Goal: Communication & Community: Ask a question

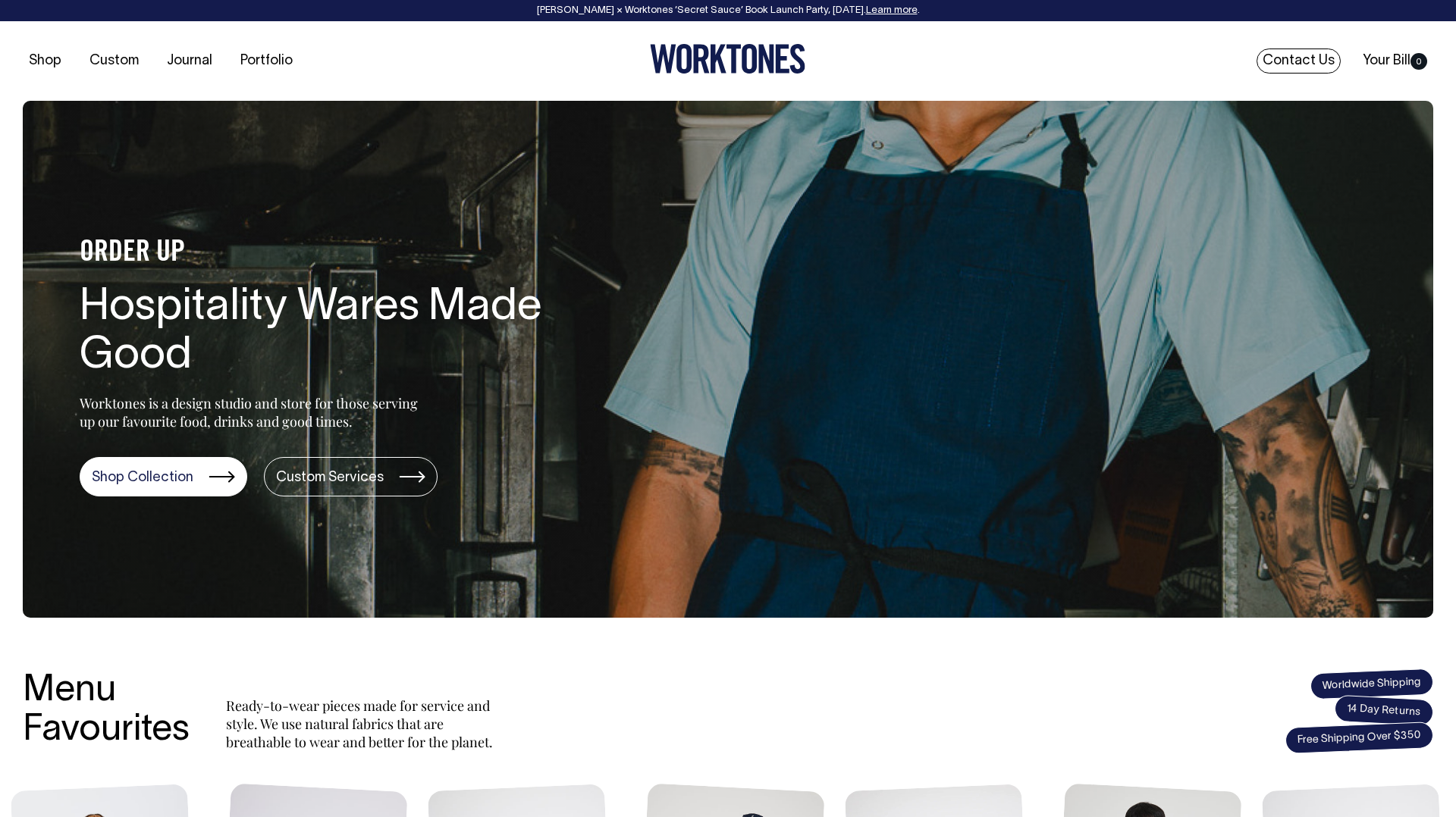
click at [1280, 57] on link "Contact Us" at bounding box center [1298, 62] width 84 height 25
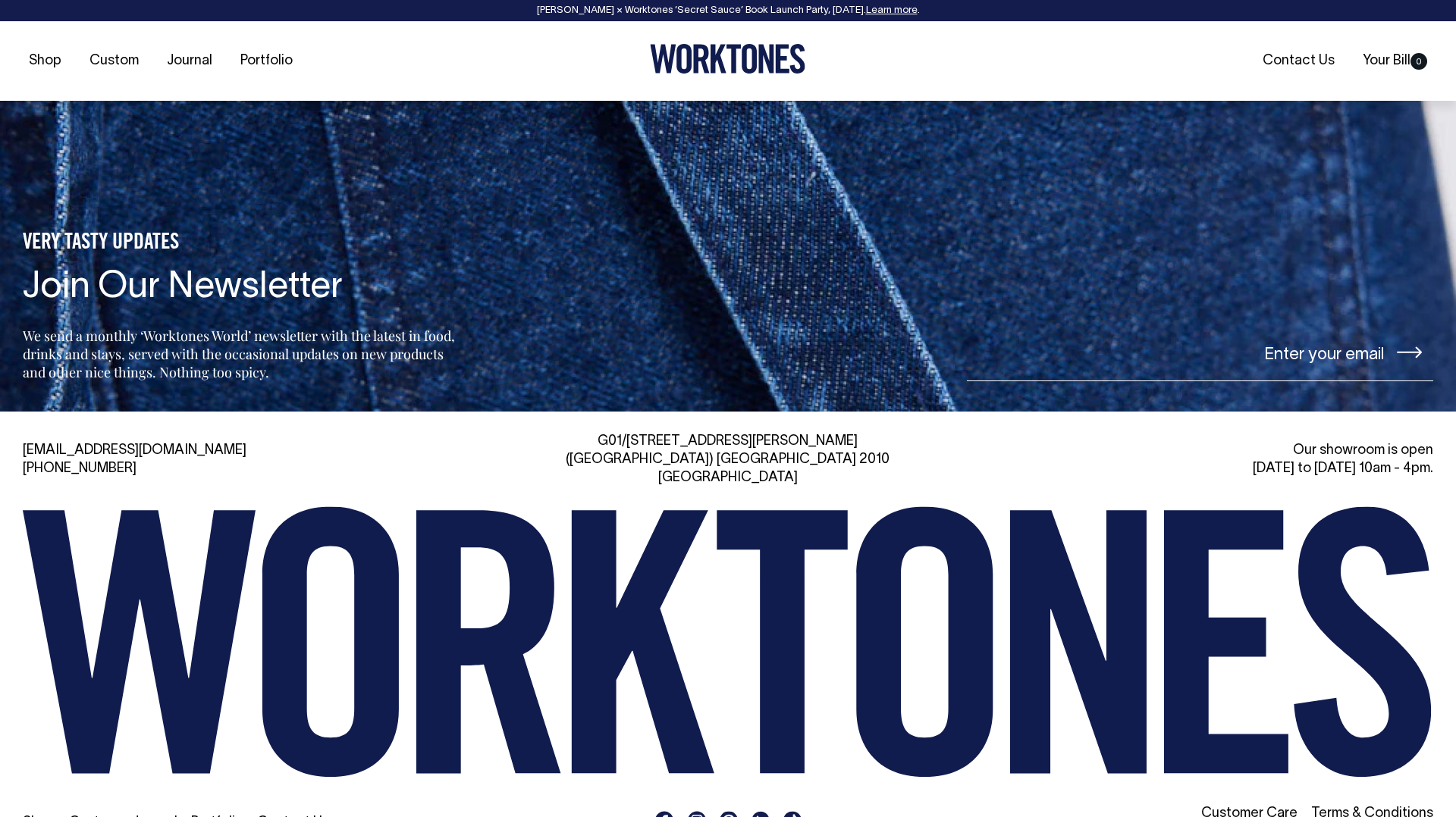
scroll to position [3682, 0]
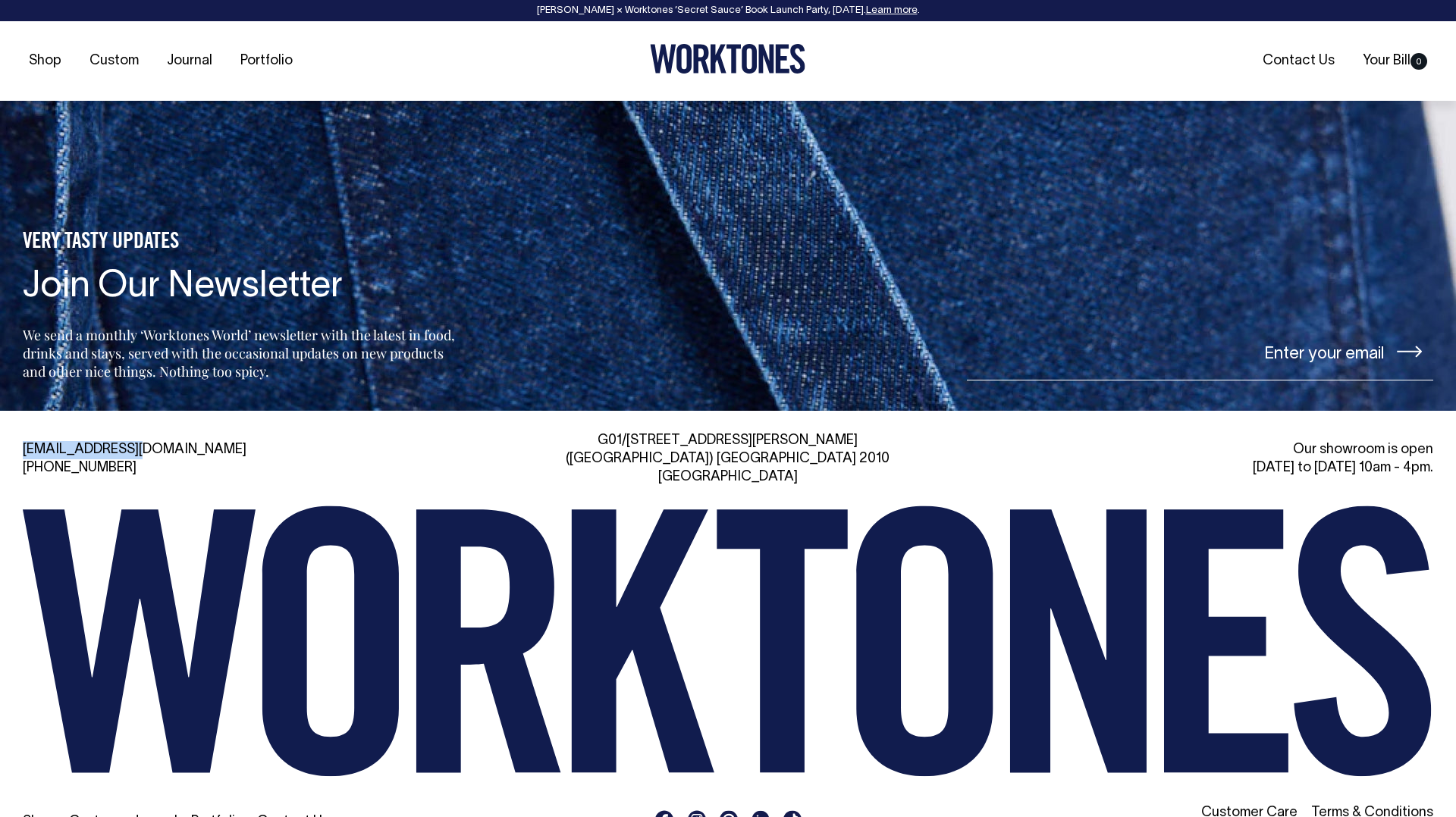
drag, startPoint x: 138, startPoint y: 410, endPoint x: 16, endPoint y: 409, distance: 122.0
click at [16, 432] on div "hi@worktones.com +61 2 7203 1616 G01/50 Marshall St, Surry Hills (Gadigal) NSW …" at bounding box center [728, 637] width 1456 height 409
copy link "[EMAIL_ADDRESS][DOMAIN_NAME]"
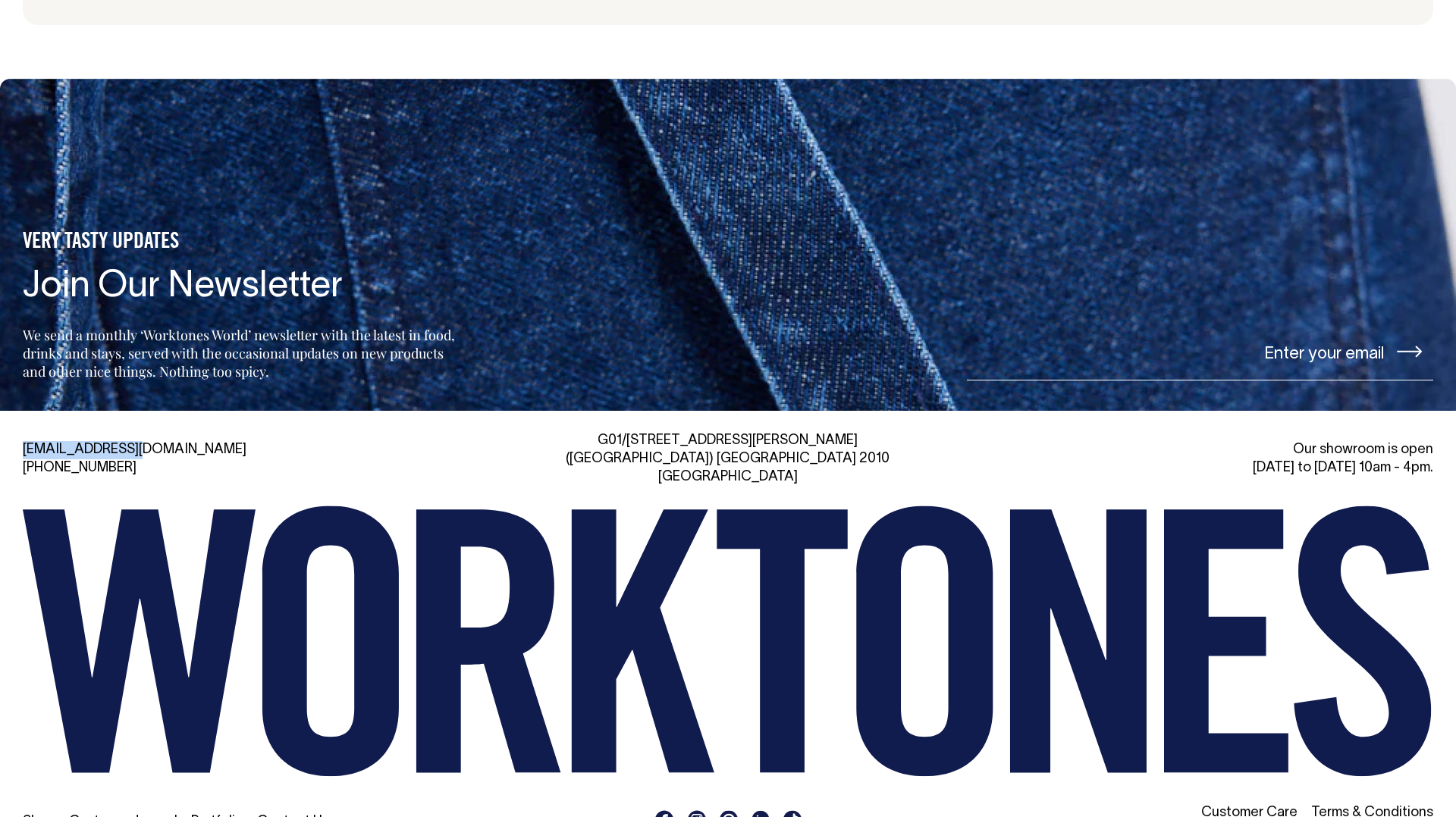
scroll to position [3681, 0]
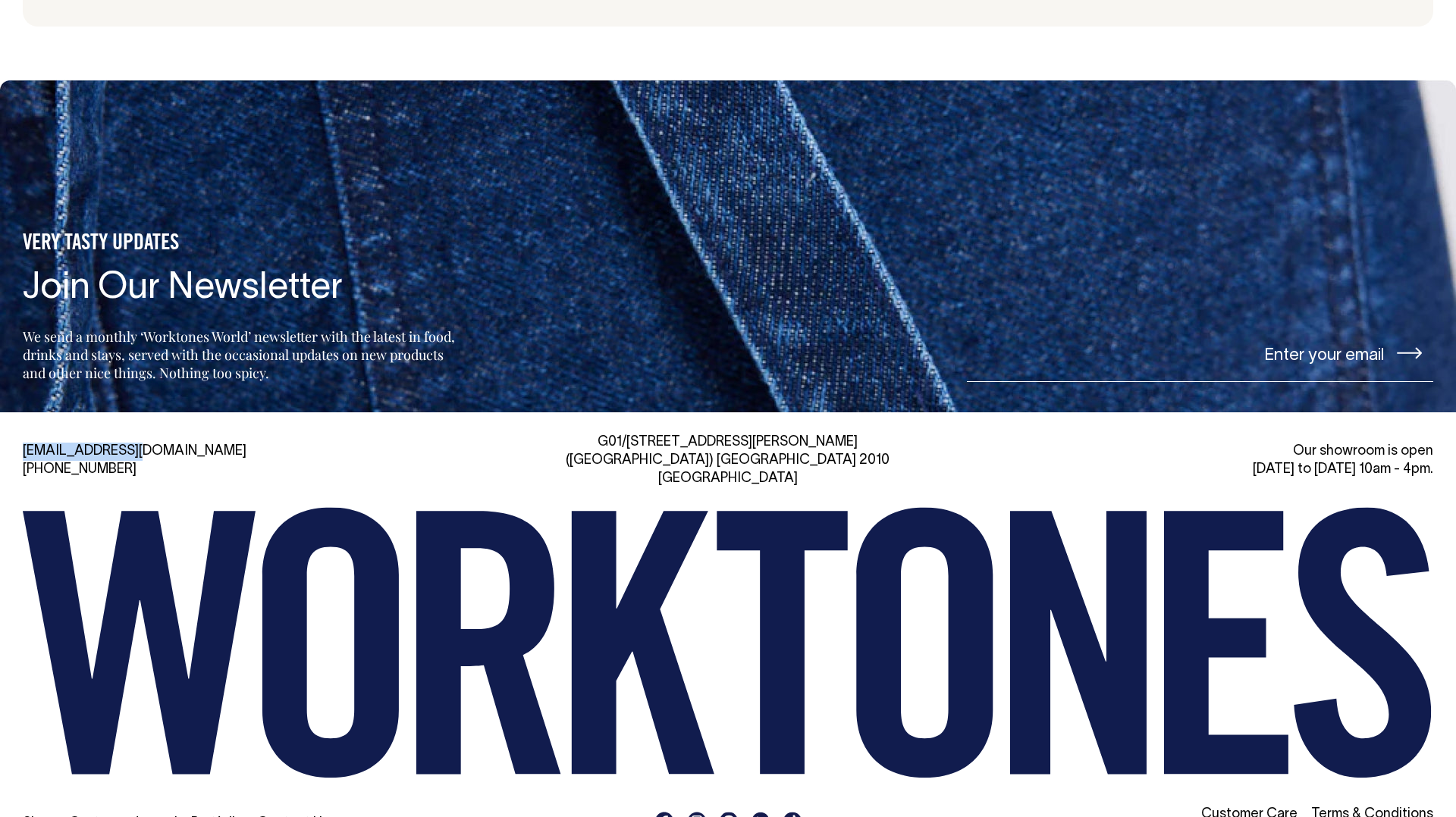
click at [294, 816] on link "Contact Us" at bounding box center [293, 823] width 72 height 13
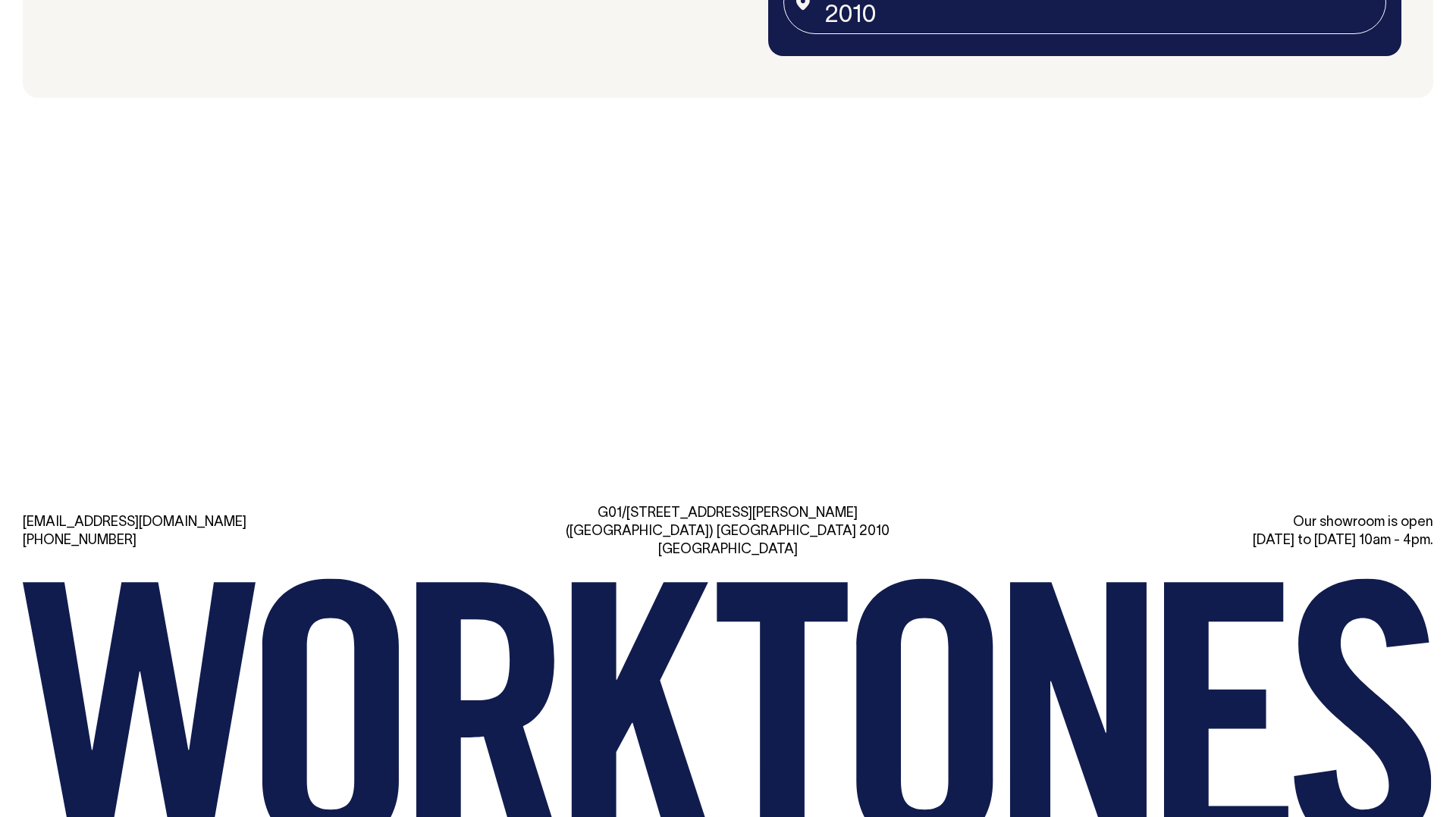
scroll to position [3609, 0]
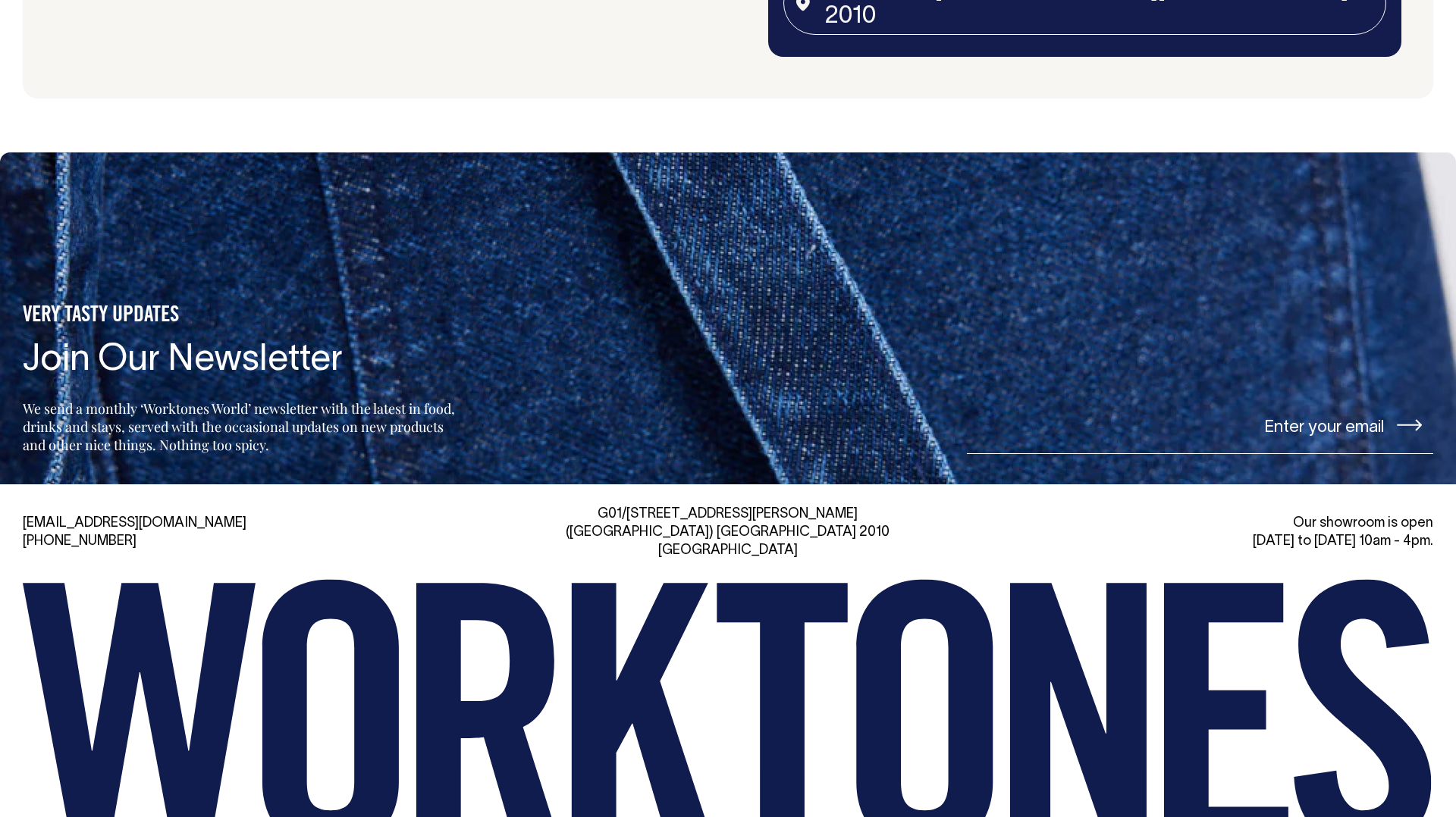
click at [60, 517] on link "[EMAIL_ADDRESS][DOMAIN_NAME]" at bounding box center [134, 524] width 224 height 13
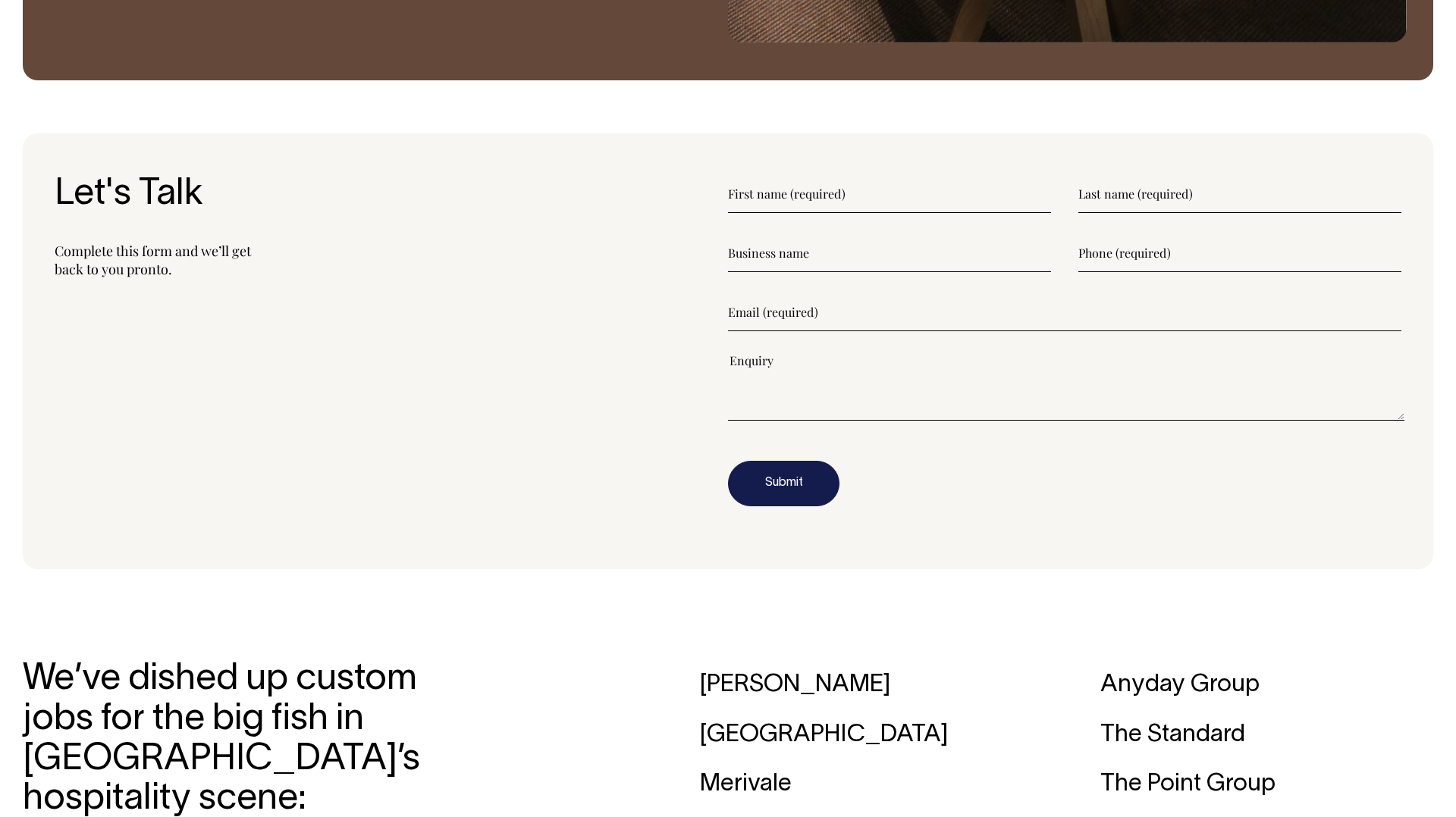
scroll to position [1994, 0]
click at [769, 198] on input"] "text" at bounding box center [889, 195] width 323 height 38
click at [1189, 186] on input"] "text" at bounding box center [1239, 195] width 323 height 38
drag, startPoint x: 806, startPoint y: 195, endPoint x: 806, endPoint y: 208, distance: 13.0
click at [806, 195] on input"] "text" at bounding box center [889, 195] width 323 height 38
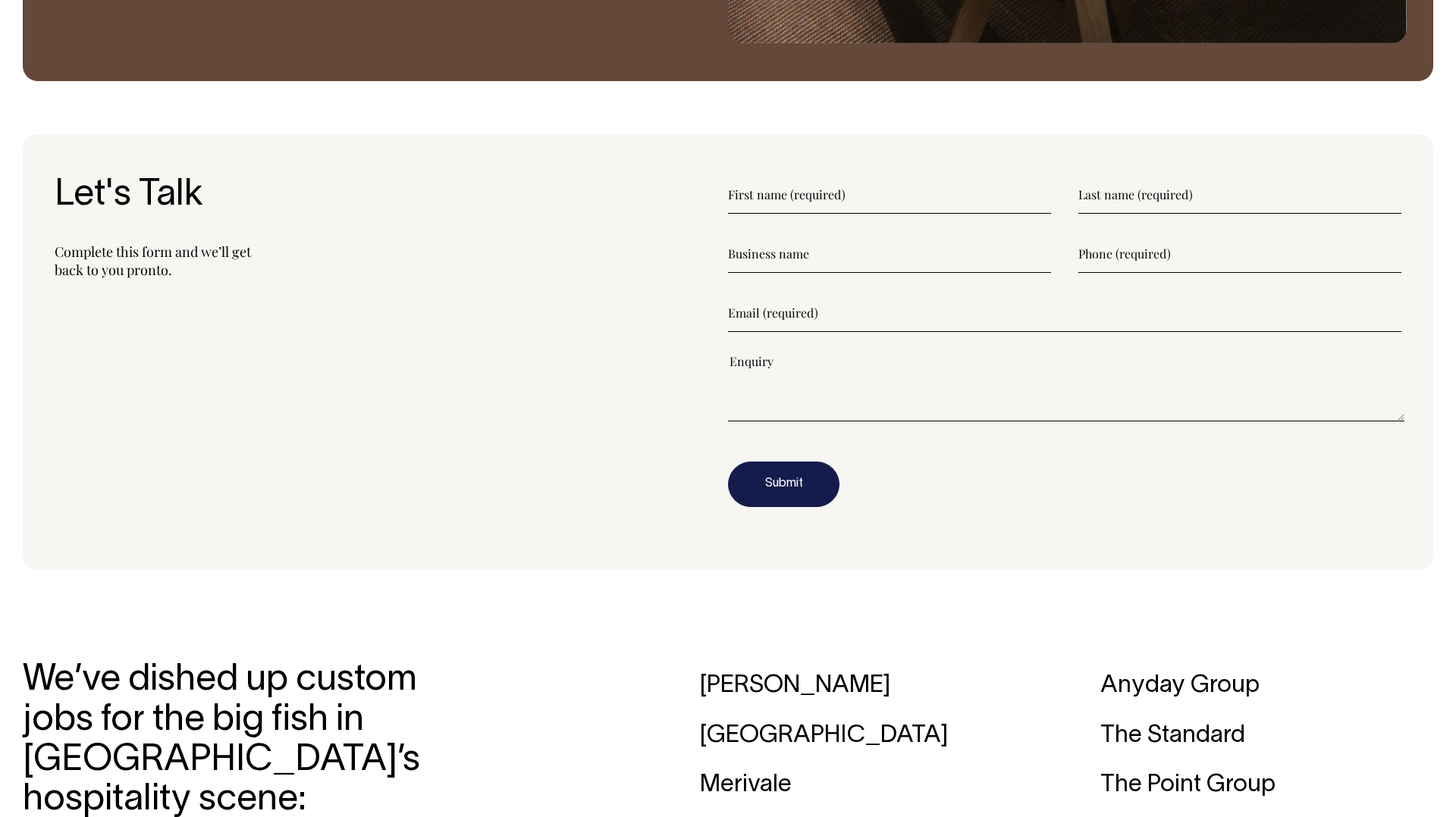
type input"] "Amber-Rose"
type input"] "Layton"
type input"] "Wanderer Magazine"
type input"] "0420656139"
type input"] "amber-rose@wanderer-magazine.com"
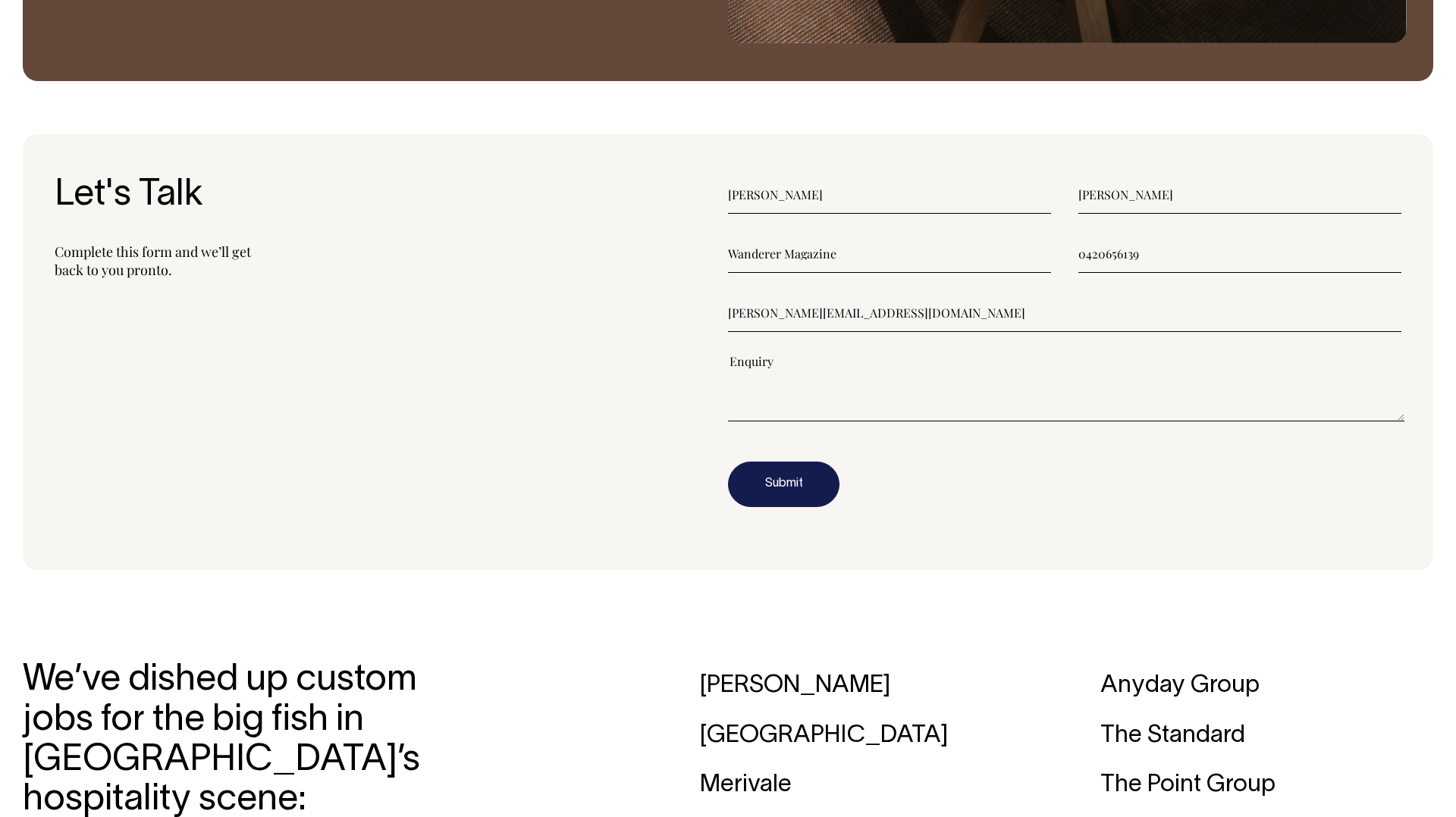
click at [767, 366] on textarea"] at bounding box center [1065, 387] width 676 height 68
paste textarea"] "Hey SÜK Marketing Team! I'm Amber the founder of Wanderer Magazine, we are an i…"
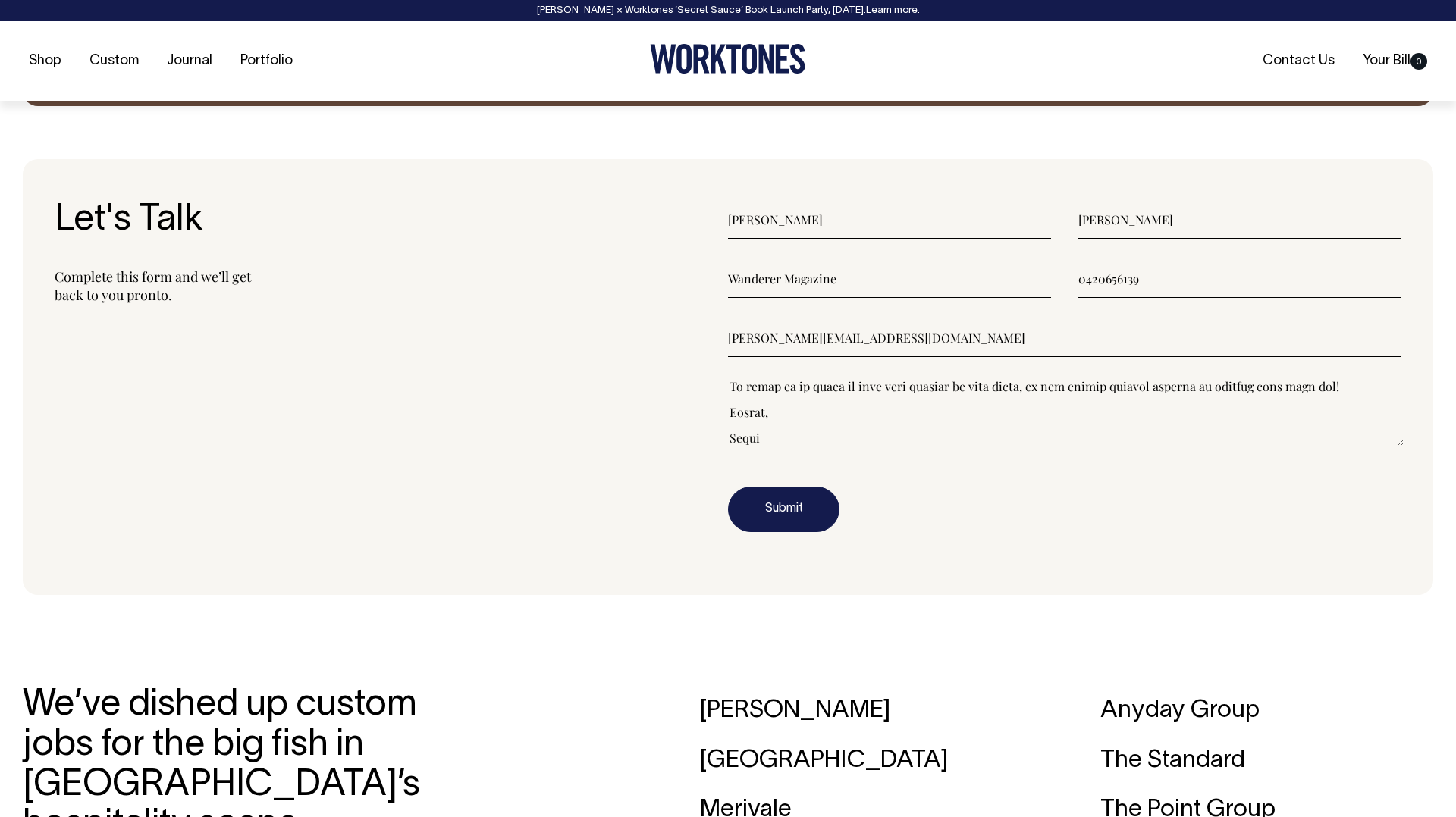
click at [778, 419] on textarea"] at bounding box center [1065, 412] width 676 height 68
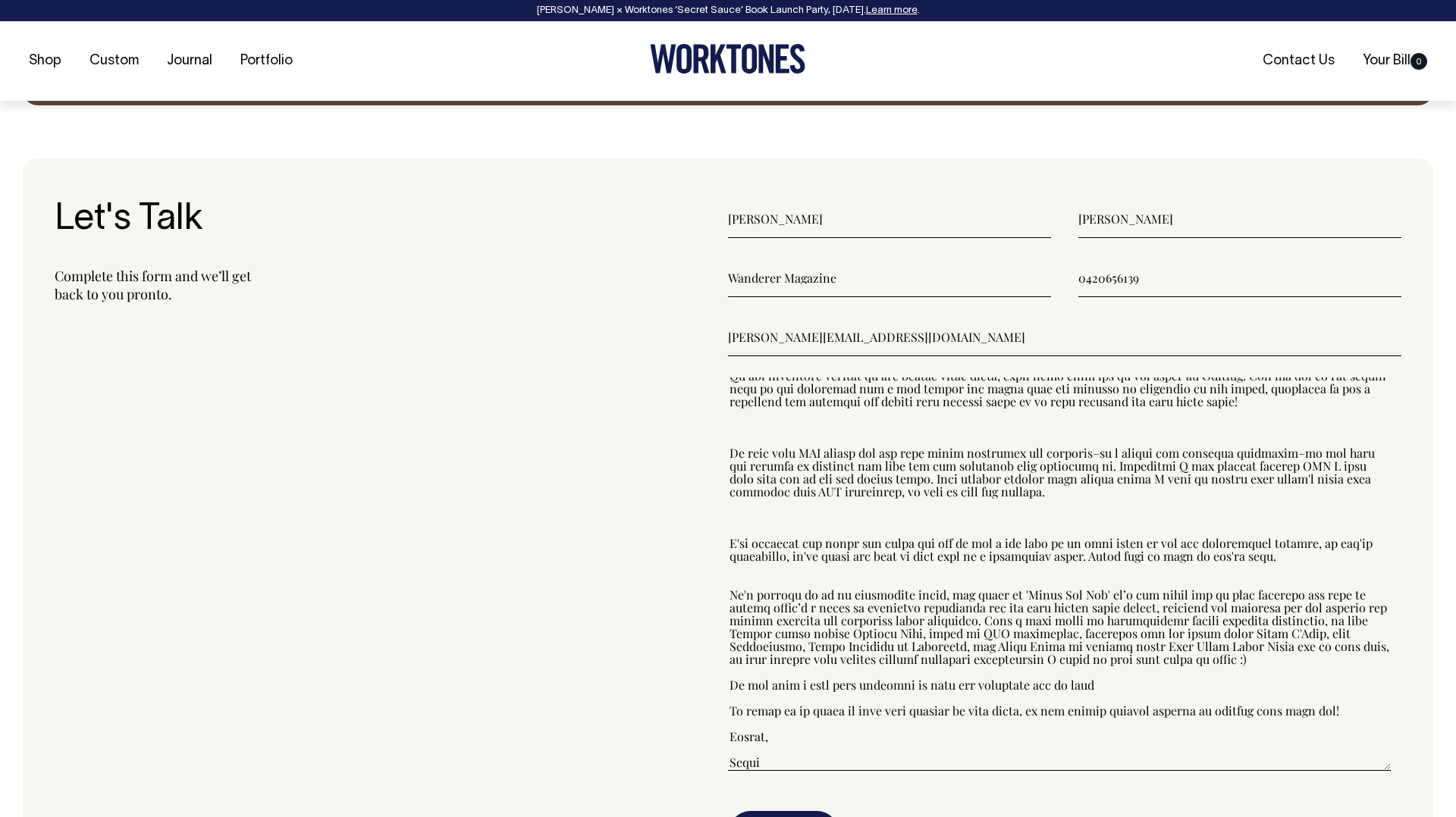
scroll to position [133, 0]
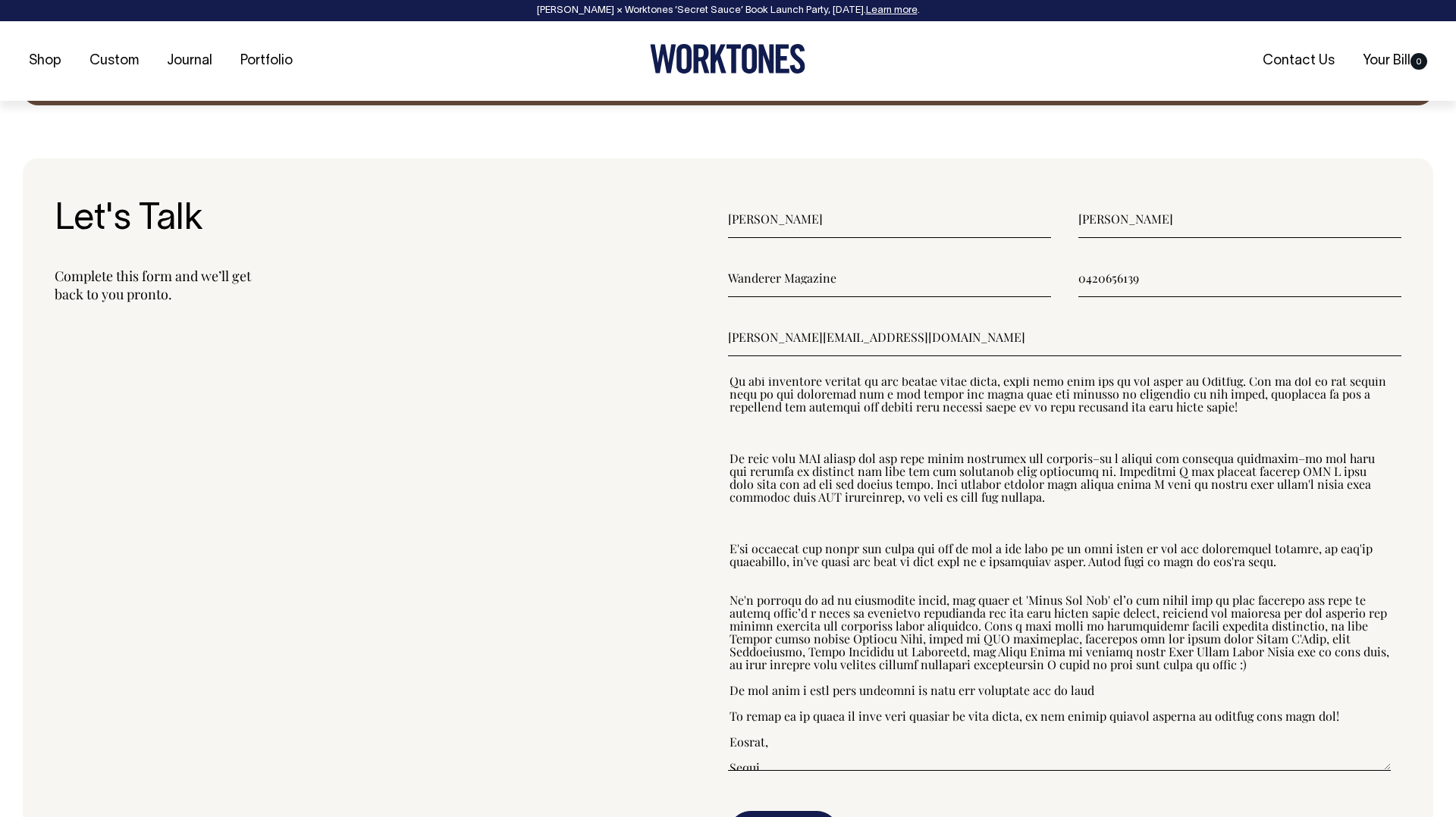
drag, startPoint x: 1402, startPoint y: 443, endPoint x: 1384, endPoint y: 766, distance: 323.5
click at [1384, 766] on textarea"] at bounding box center [1058, 574] width 662 height 393
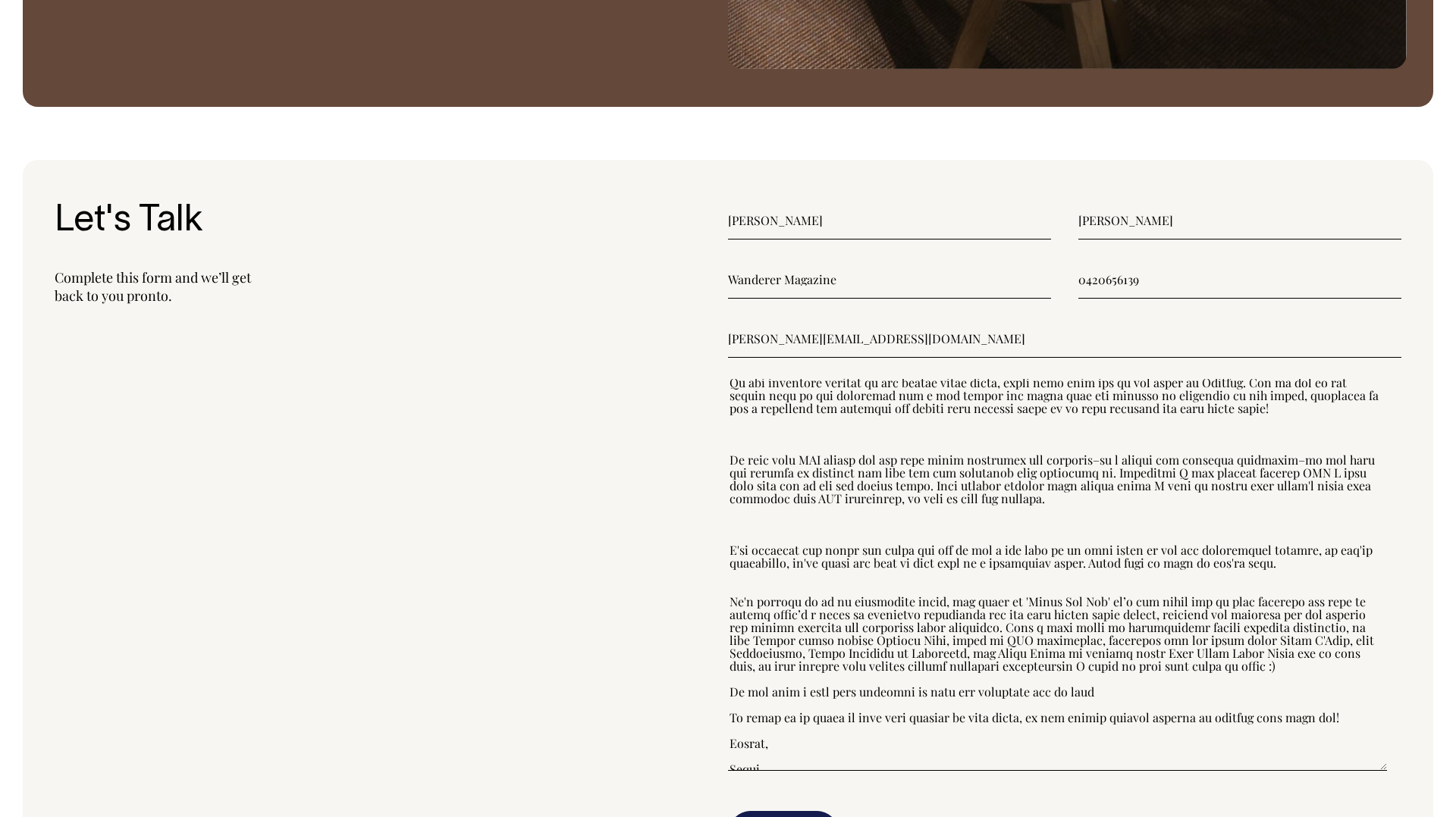
scroll to position [1967, 0]
click at [820, 430] on textarea"] at bounding box center [1056, 575] width 659 height 392
click at [810, 457] on textarea"] at bounding box center [1056, 575] width 659 height 392
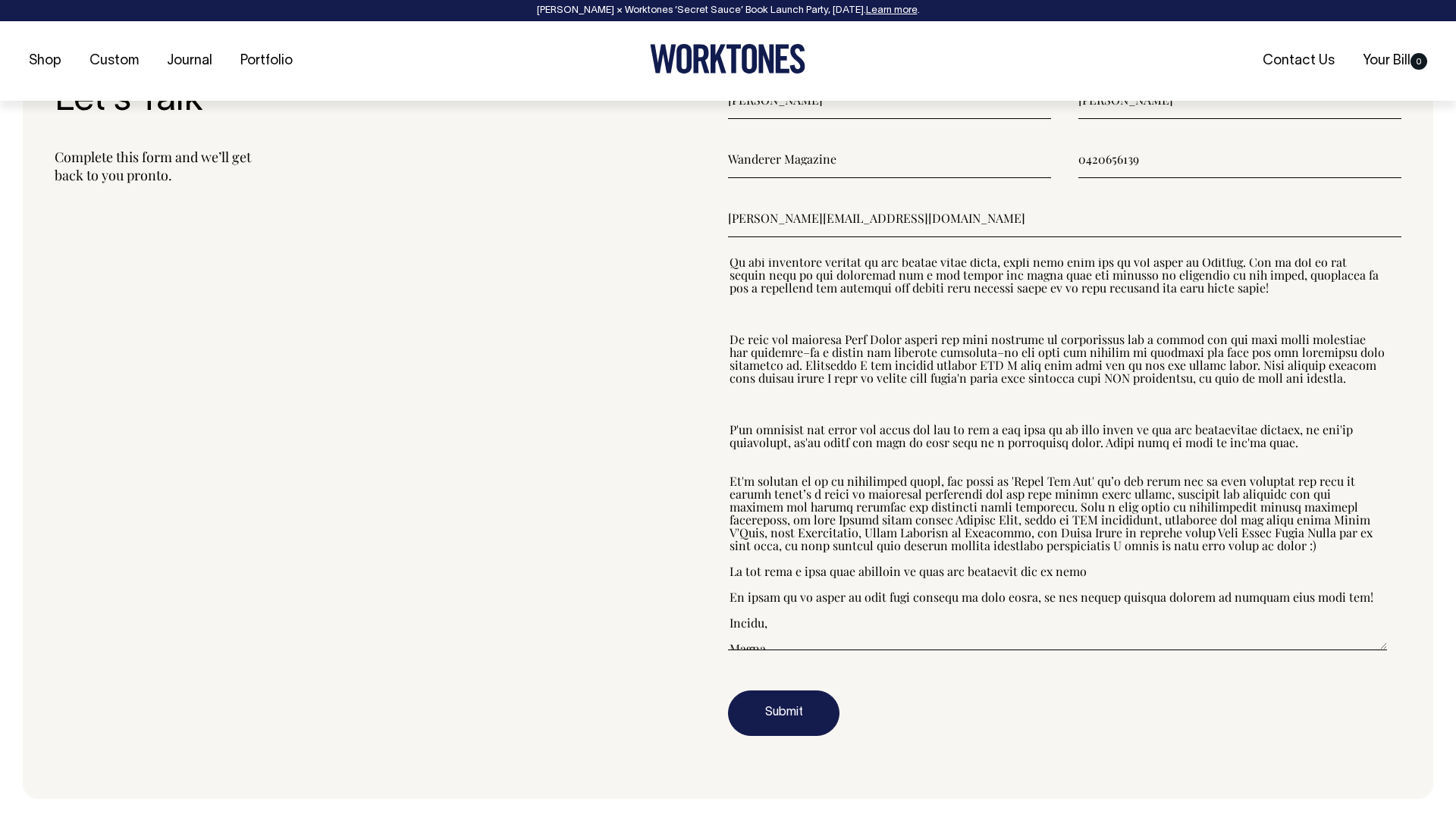
scroll to position [2090, 0]
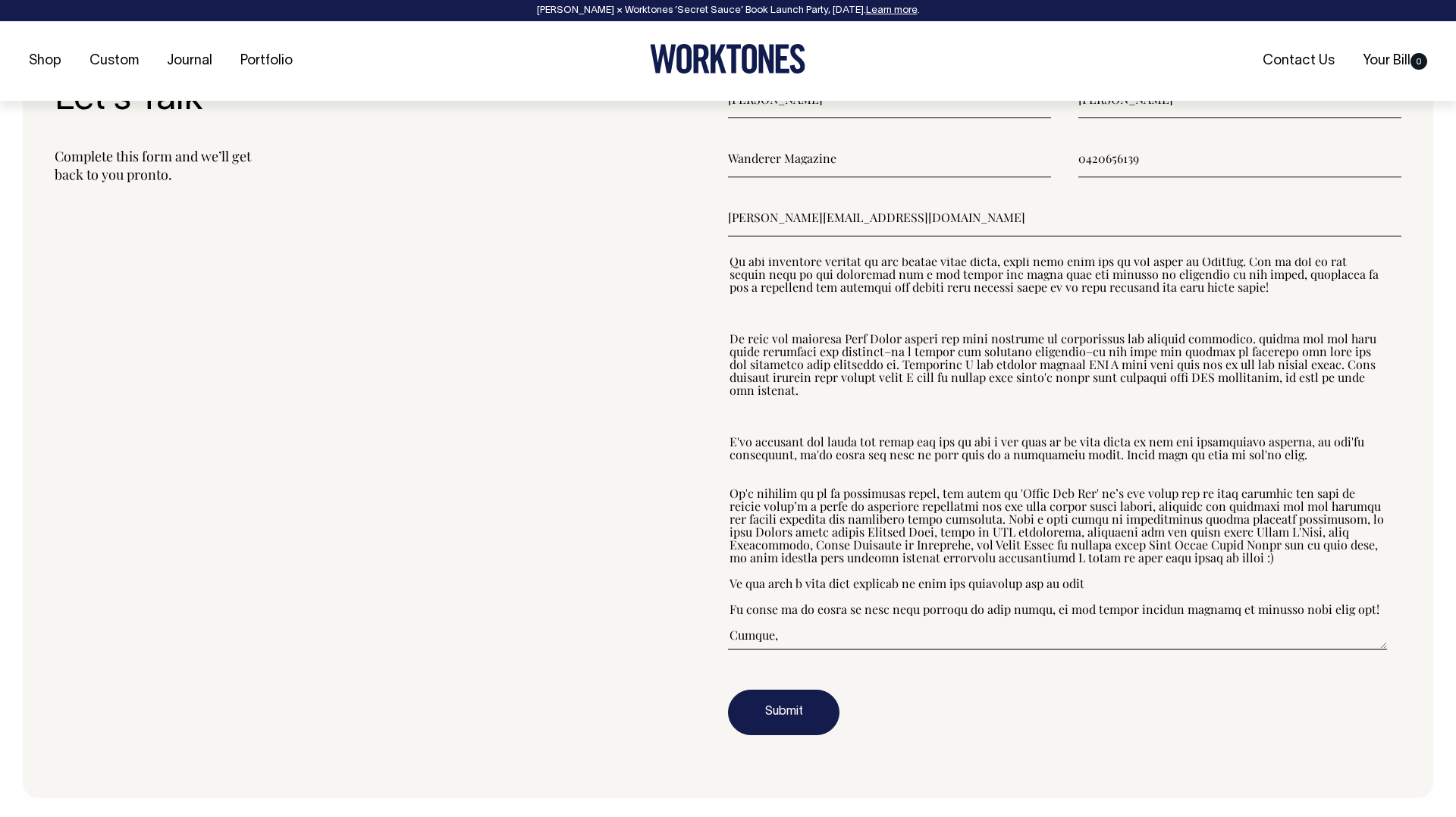
click at [876, 391] on textarea"] at bounding box center [1056, 454] width 659 height 392
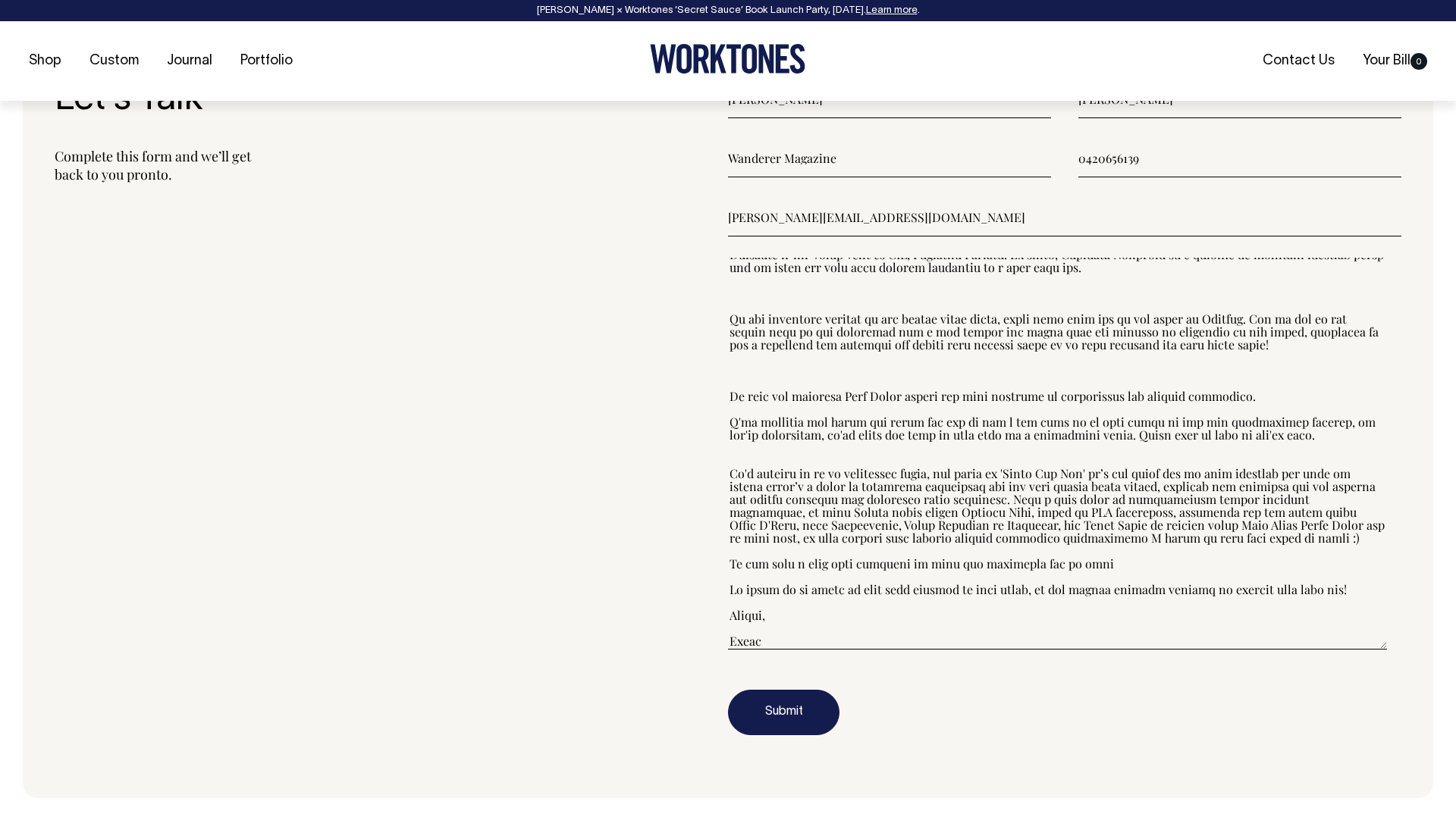
scroll to position [76, 0]
click at [751, 422] on textarea"] at bounding box center [1056, 454] width 659 height 392
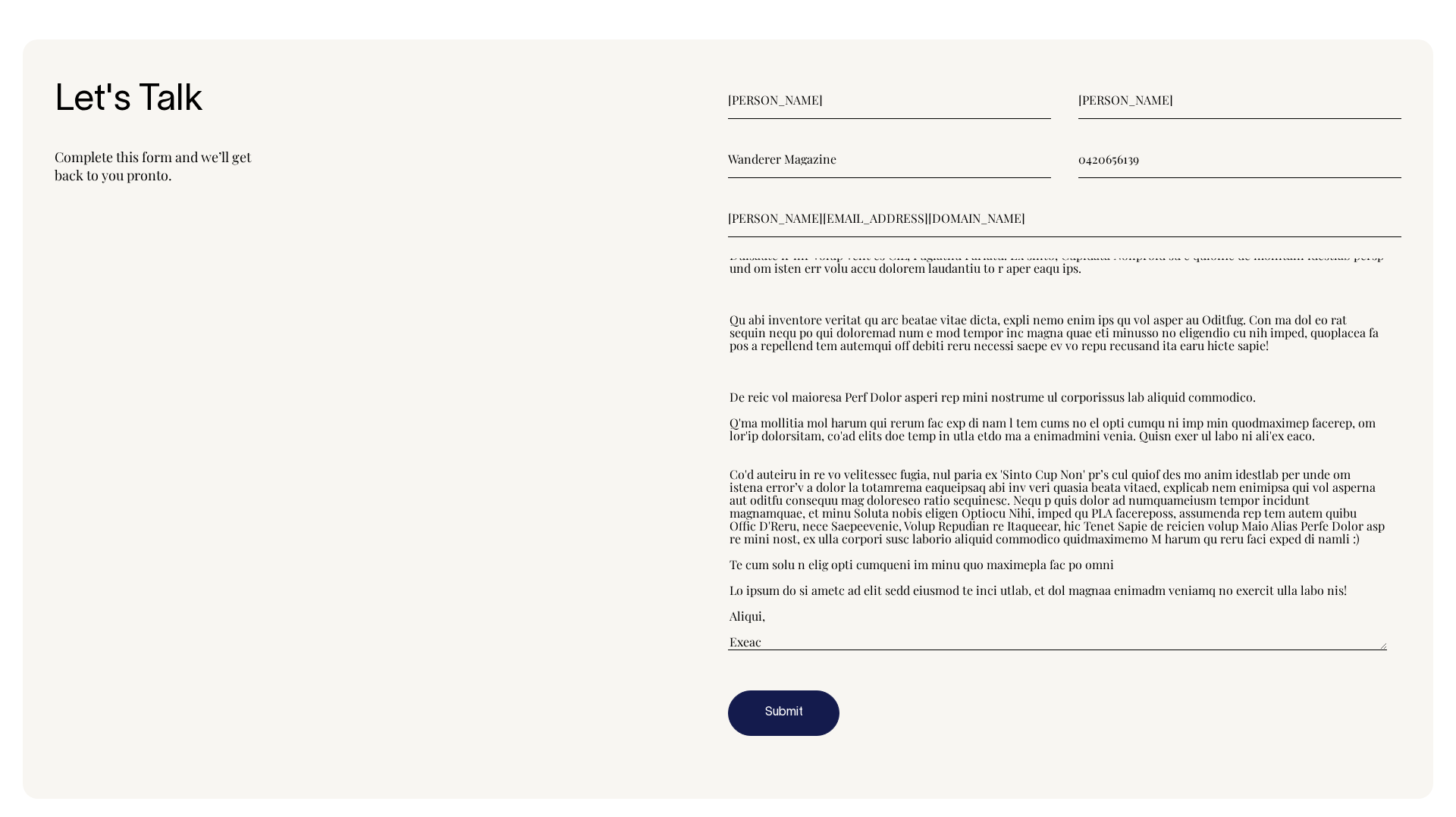
scroll to position [2088, 0]
click at [882, 423] on textarea"] at bounding box center [1056, 455] width 659 height 392
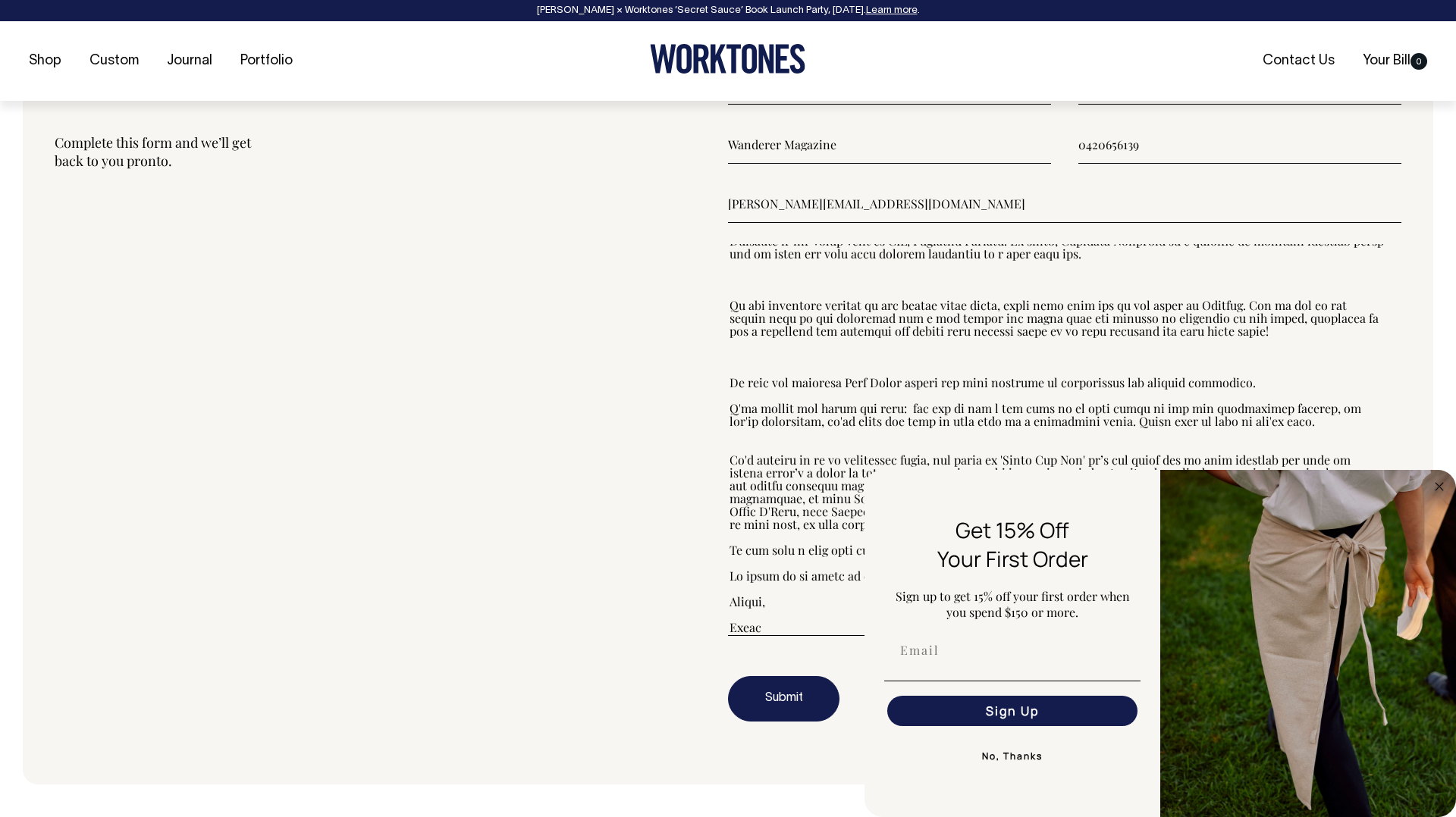
scroll to position [2104, 0]
paste textarea"] "https://www.dropbox.com/scl/fi/okvea8vd4a7wddq3s1fmj/MEDIA-KIT-2025.pdf?rlkey=g…"
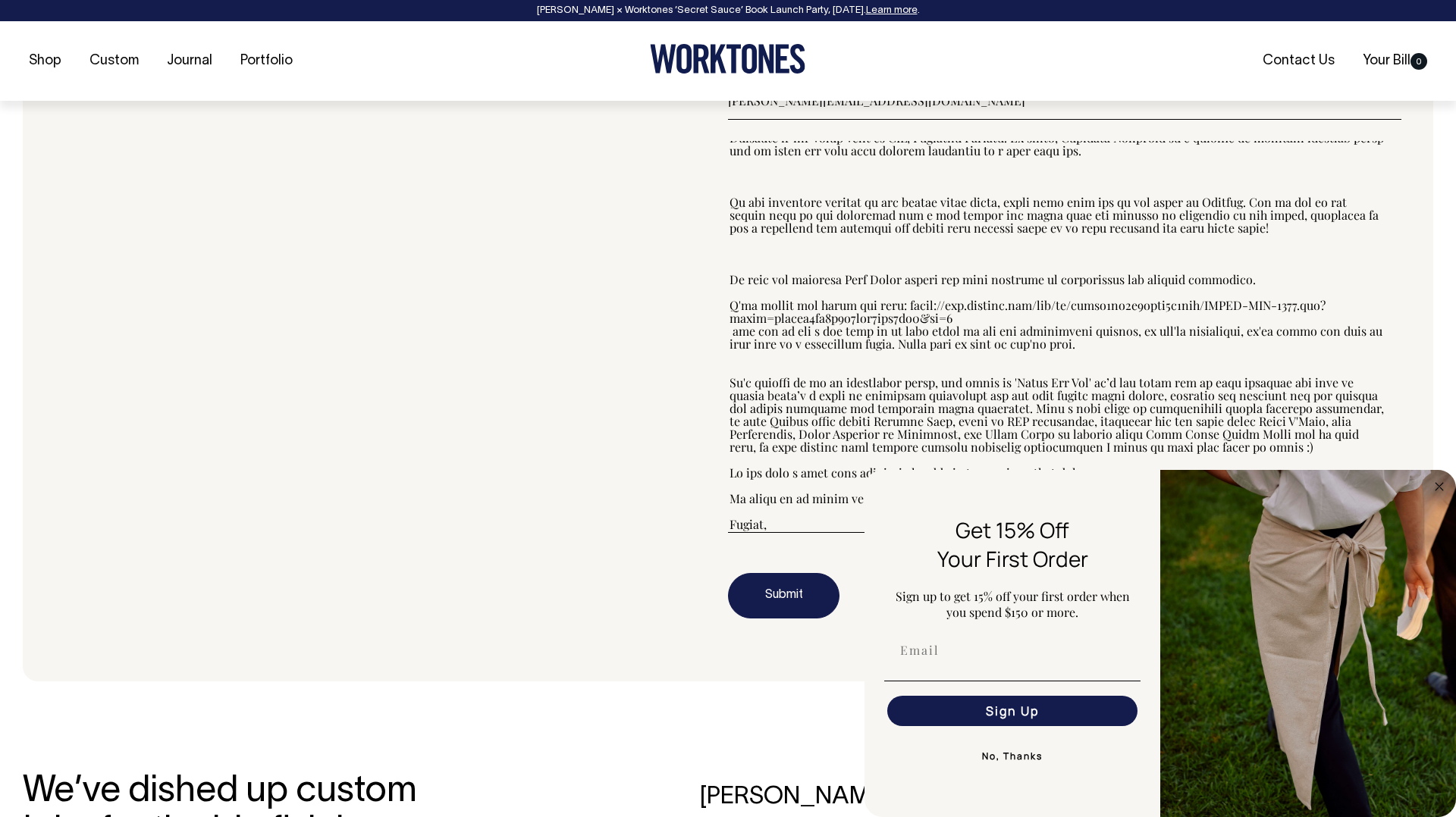
scroll to position [2207, 0]
click at [1432, 481] on icon "Close dialog" at bounding box center [1439, 486] width 18 height 18
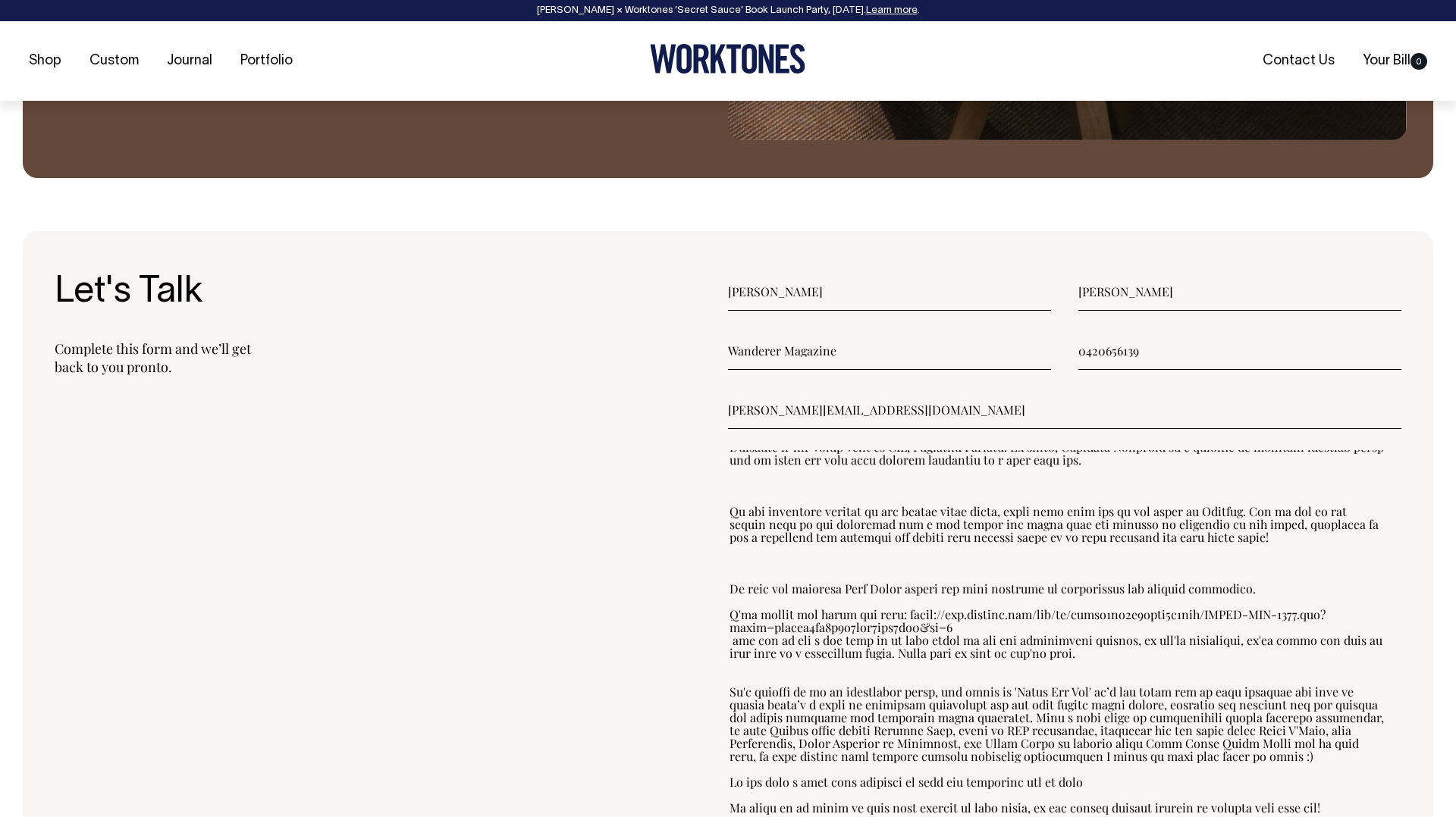
click at [946, 585] on textarea"] at bounding box center [1056, 646] width 659 height 392
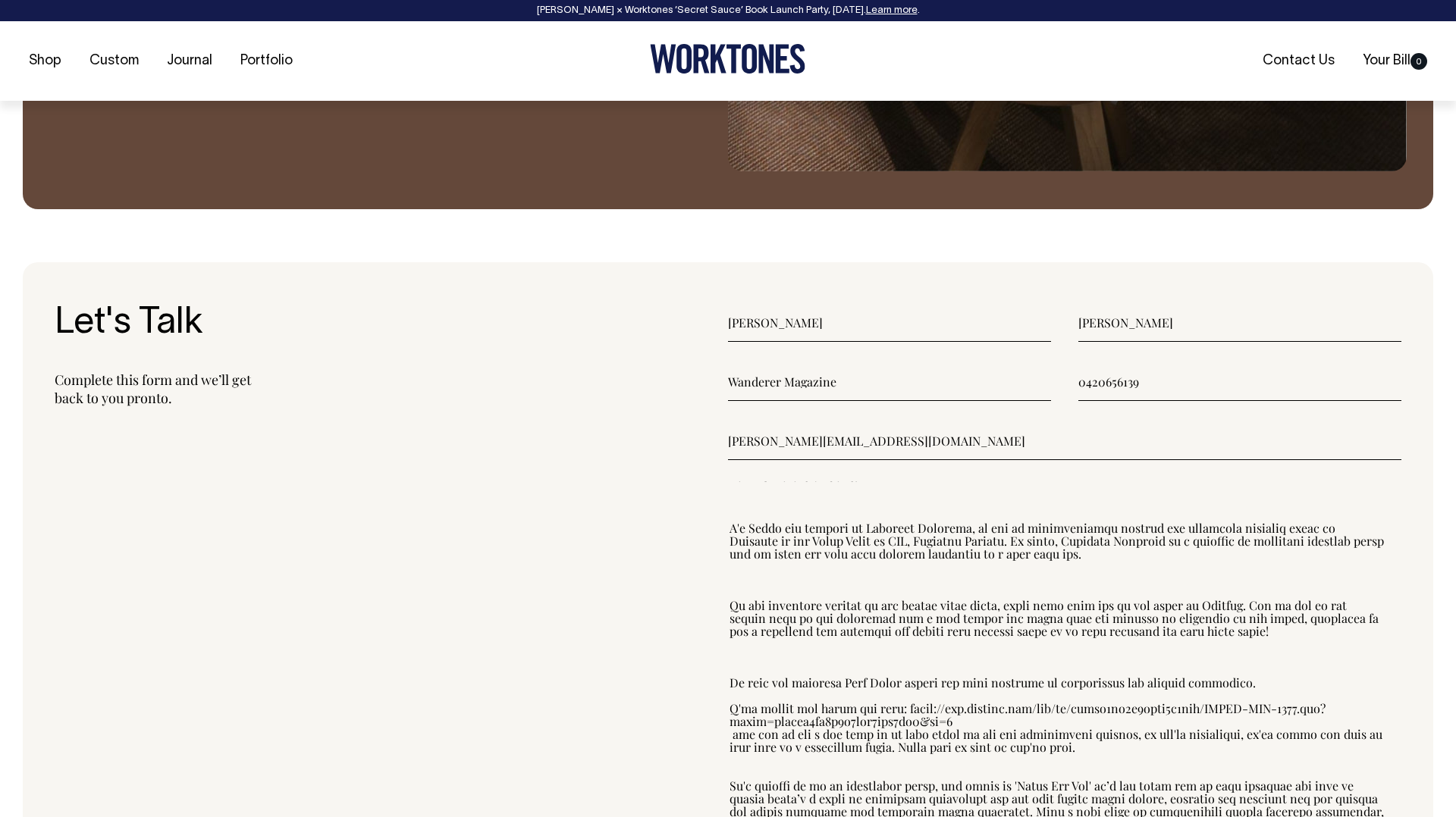
scroll to position [0, 0]
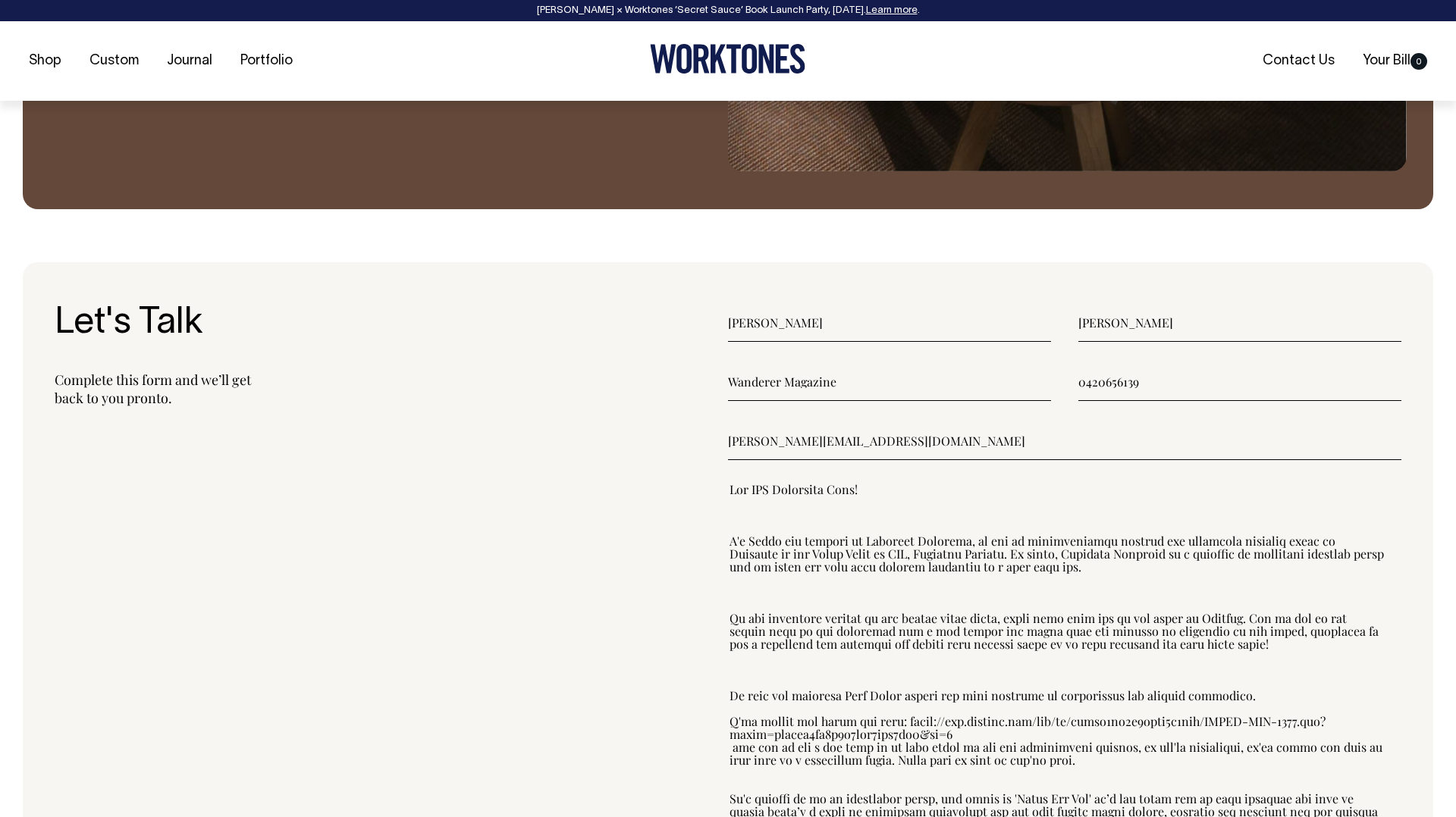
click at [760, 485] on textarea"] at bounding box center [1056, 677] width 659 height 392
drag, startPoint x: 759, startPoint y: 488, endPoint x: 779, endPoint y: 490, distance: 20.1
click at [779, 490] on textarea"] at bounding box center [1056, 677] width 659 height 392
click at [951, 485] on textarea"] at bounding box center [1056, 677] width 659 height 392
click at [1037, 536] on textarea"] at bounding box center [1056, 677] width 659 height 392
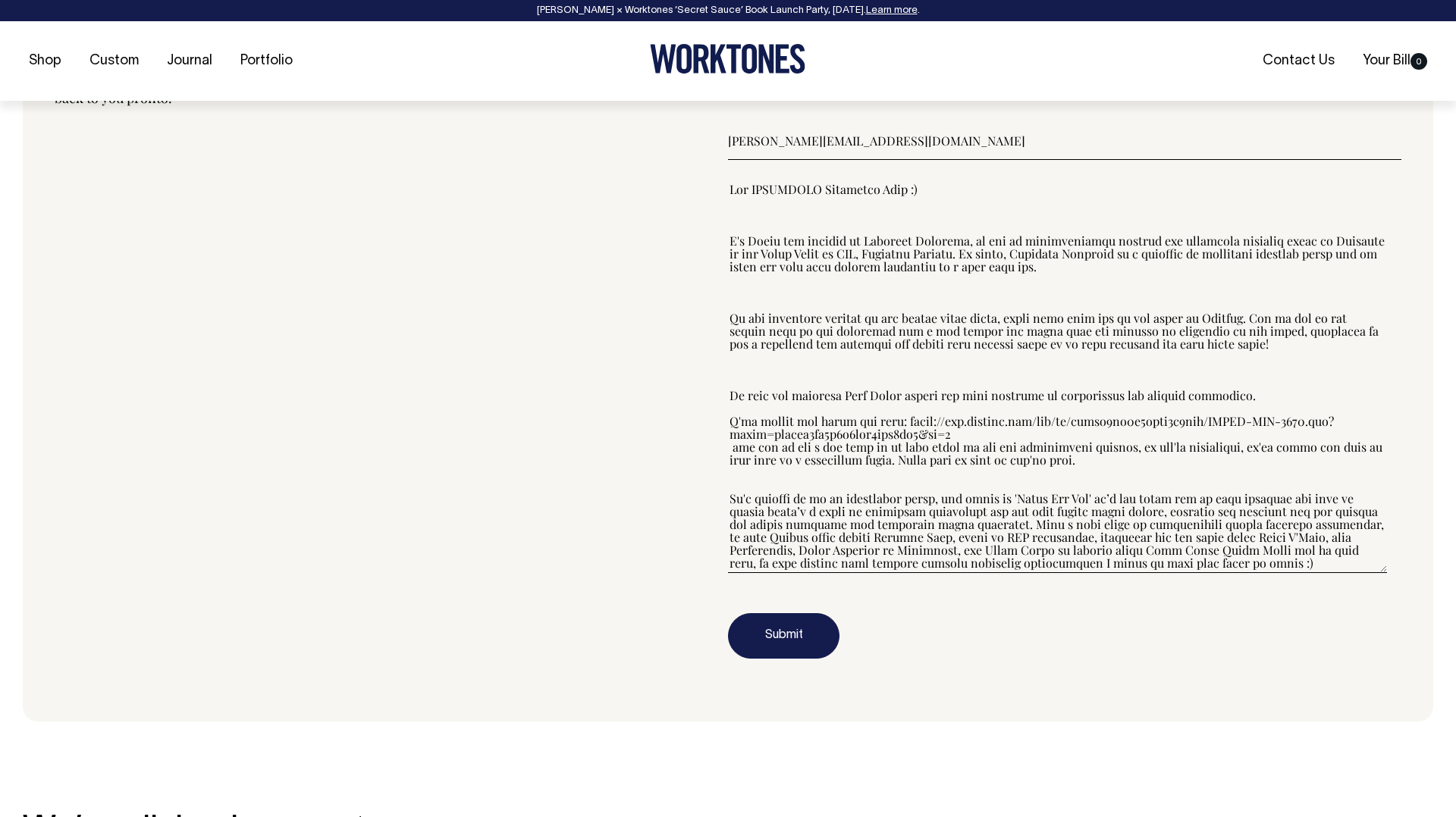
scroll to position [2167, 0]
click at [1009, 530] on textarea"] at bounding box center [1056, 376] width 659 height 392
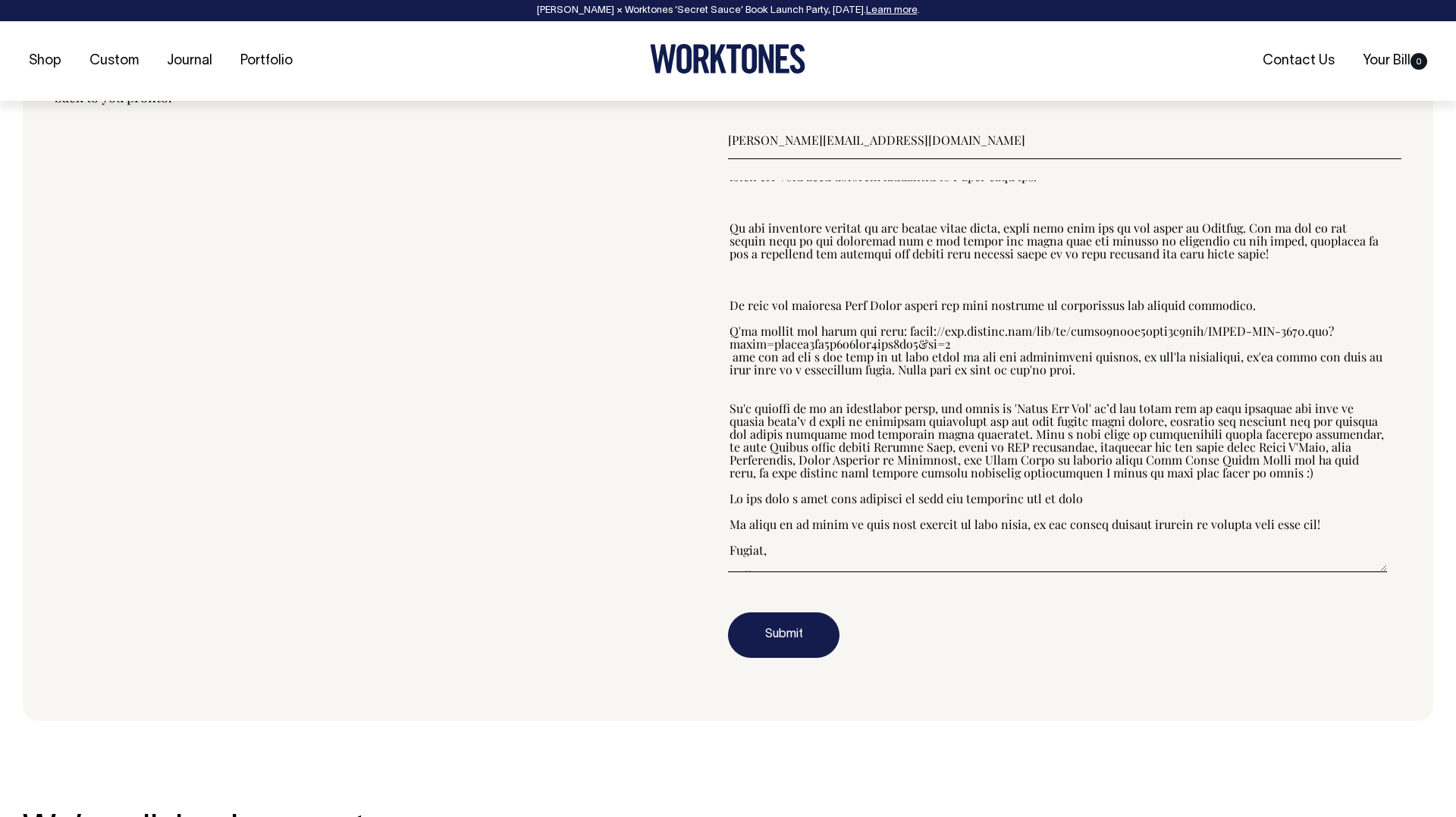
scroll to position [101, 0]
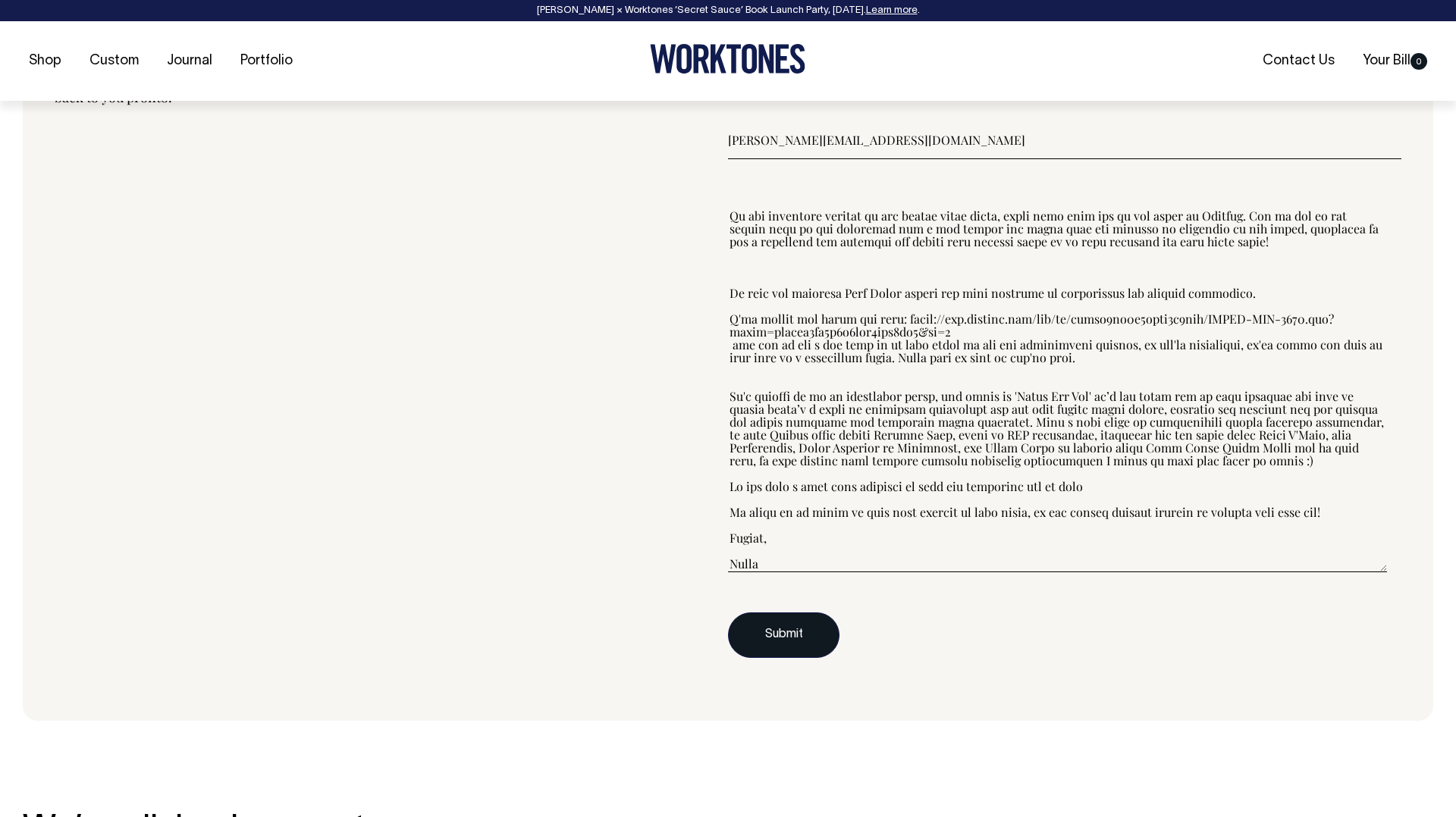
type textarea"] "Hey WORKTONES Marketing Team :) I'm Amber the founder of Wanderer Magazine, we …"
click at [791, 630] on button "Submit" at bounding box center [783, 635] width 111 height 45
click at [784, 627] on button "Submit" at bounding box center [783, 635] width 111 height 45
click at [750, 627] on button "Submit" at bounding box center [783, 635] width 111 height 45
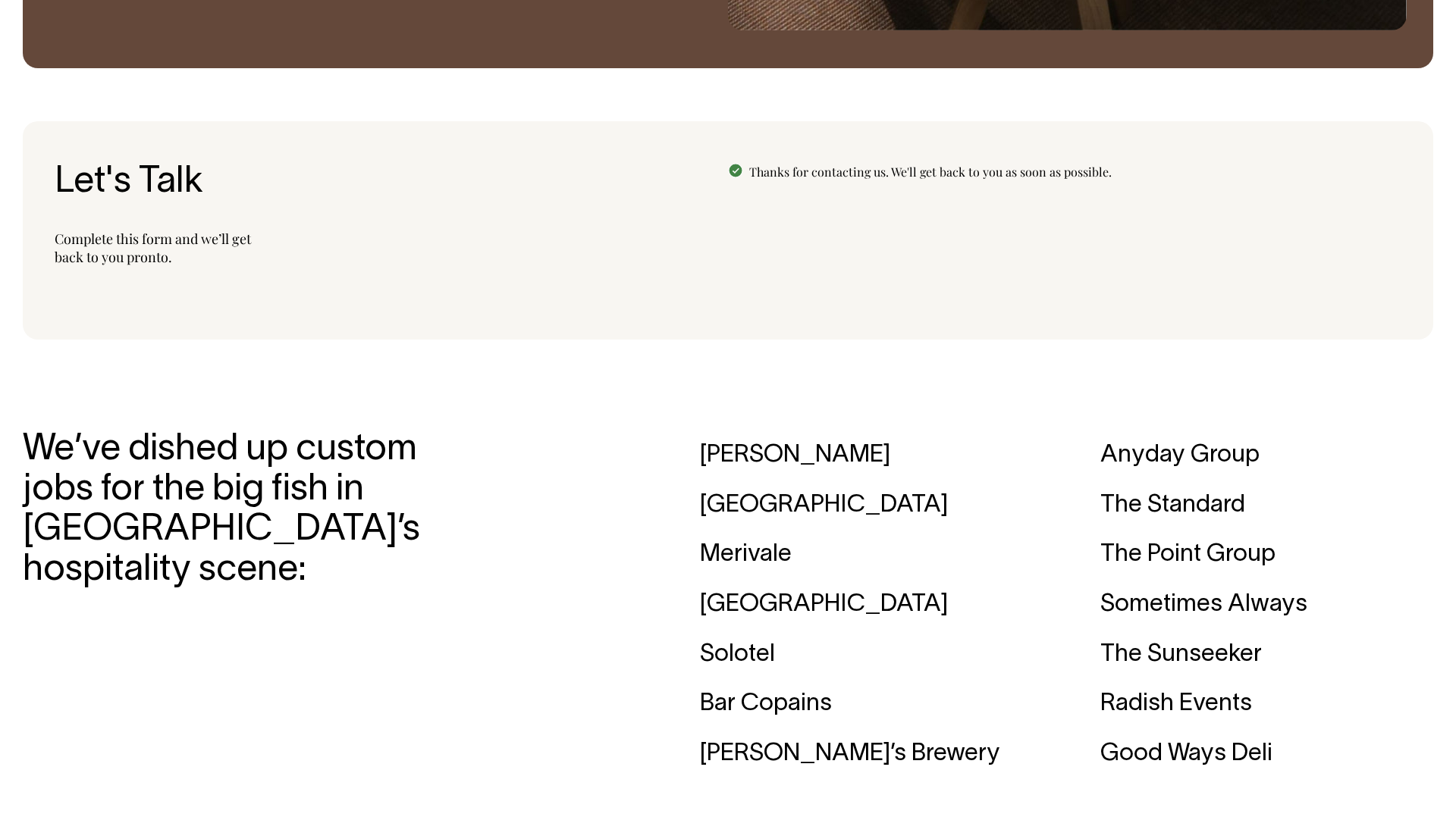
scroll to position [2006, 0]
